Goal: Find specific page/section: Find specific page/section

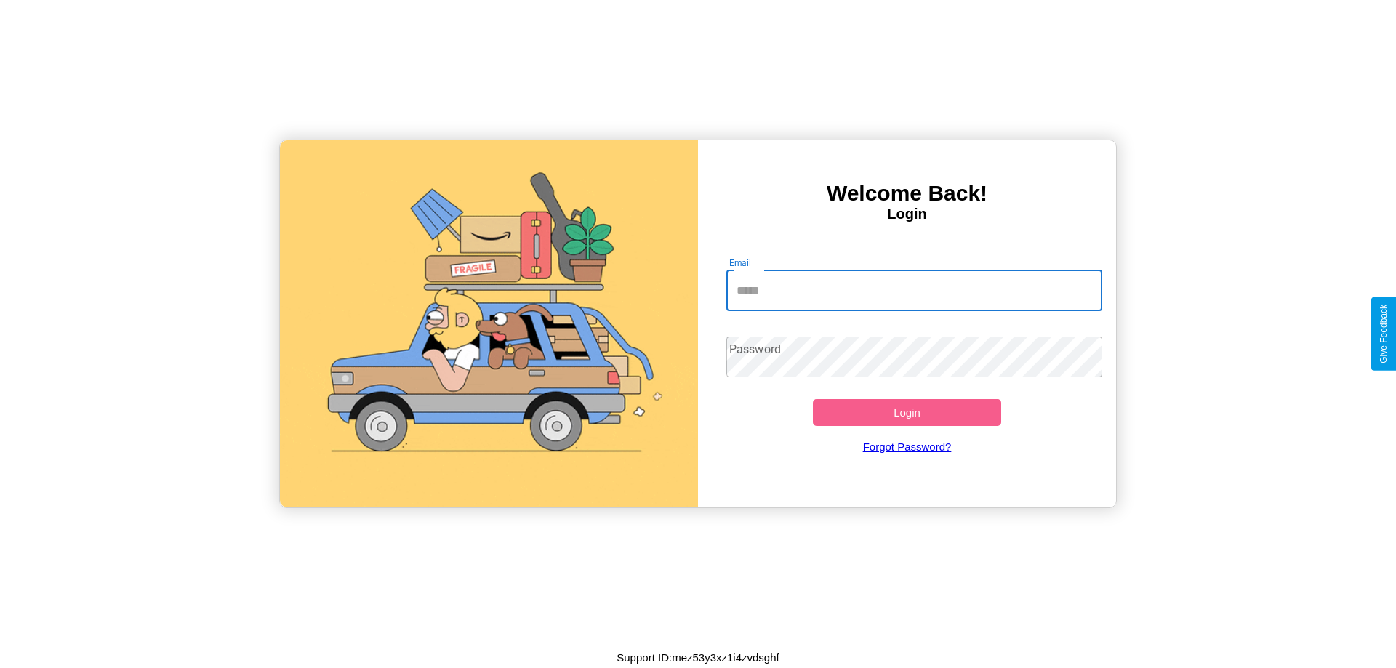
click at [914, 290] on input "Email" at bounding box center [914, 290] width 377 height 41
type input "**********"
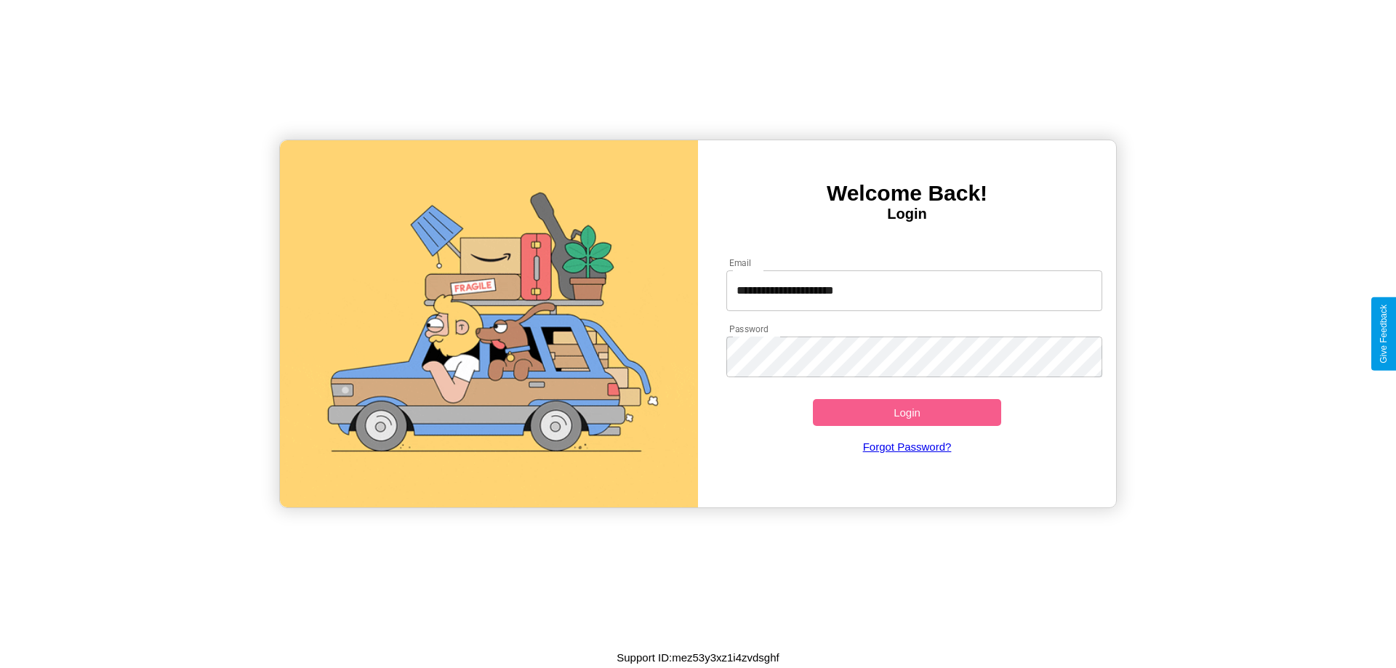
click at [907, 412] on button "Login" at bounding box center [907, 412] width 188 height 27
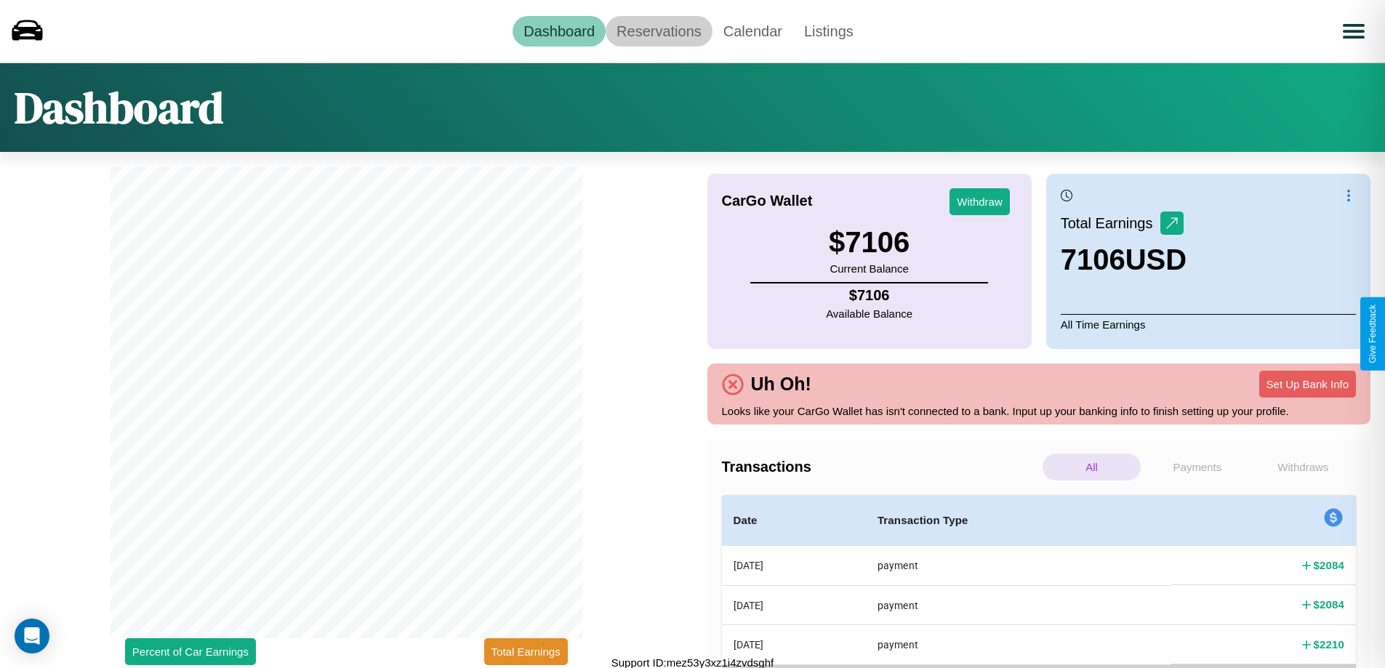
click at [659, 31] on link "Reservations" at bounding box center [659, 31] width 107 height 31
